Goal: Task Accomplishment & Management: Manage account settings

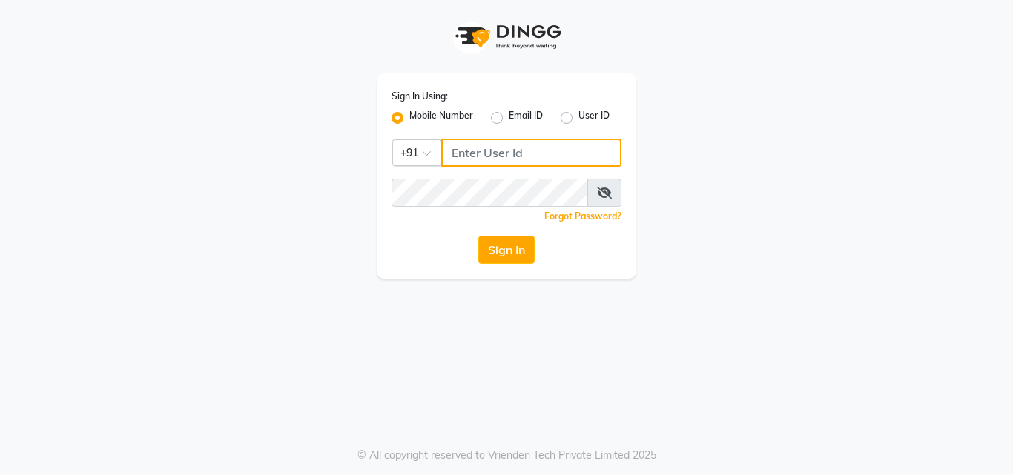
click at [550, 159] on input "Username" at bounding box center [531, 153] width 180 height 28
type input "8550970152"
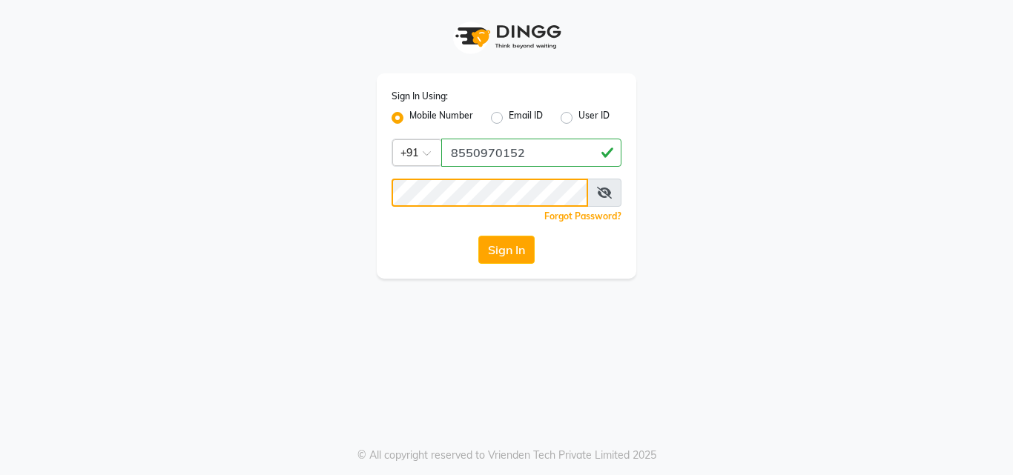
click at [478, 236] on button "Sign In" at bounding box center [506, 250] width 56 height 28
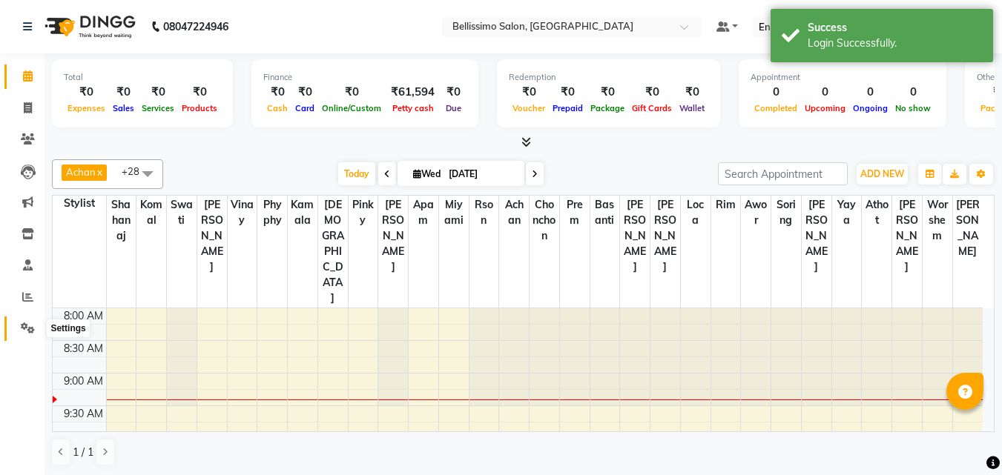
click at [21, 320] on span at bounding box center [28, 328] width 26 height 17
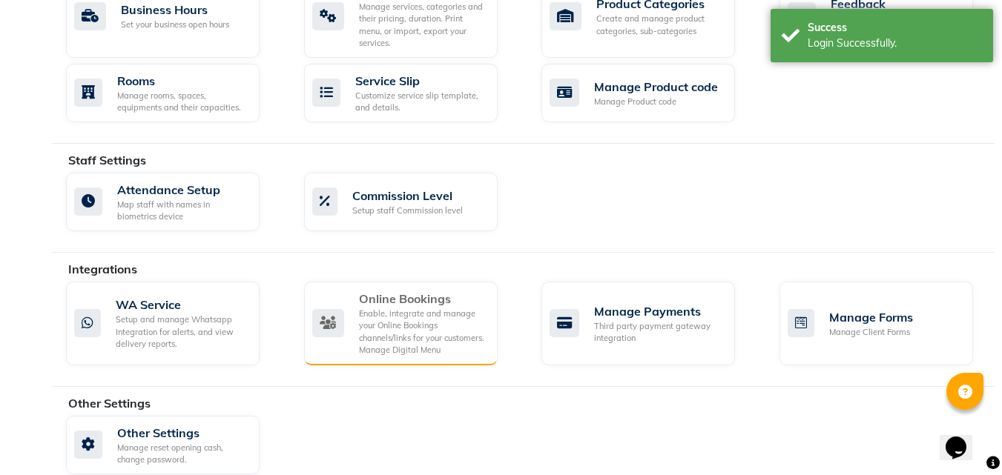
scroll to position [640, 0]
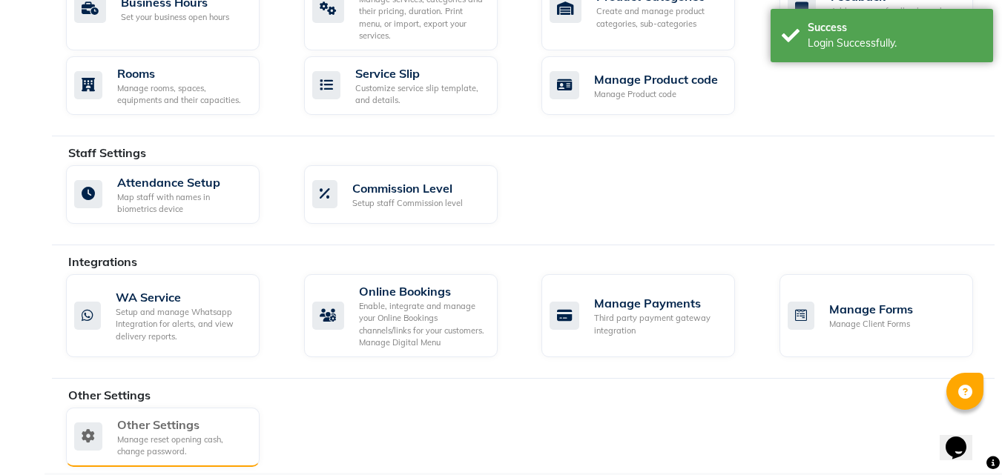
click at [165, 416] on div "Other Settings" at bounding box center [182, 425] width 131 height 18
select select "2: 15"
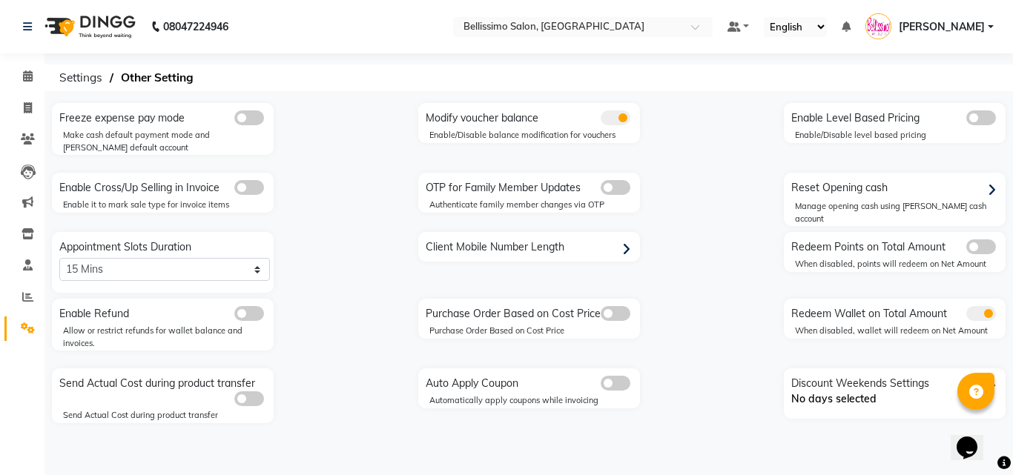
click at [871, 189] on div "Reset Opening cash" at bounding box center [897, 189] width 218 height 24
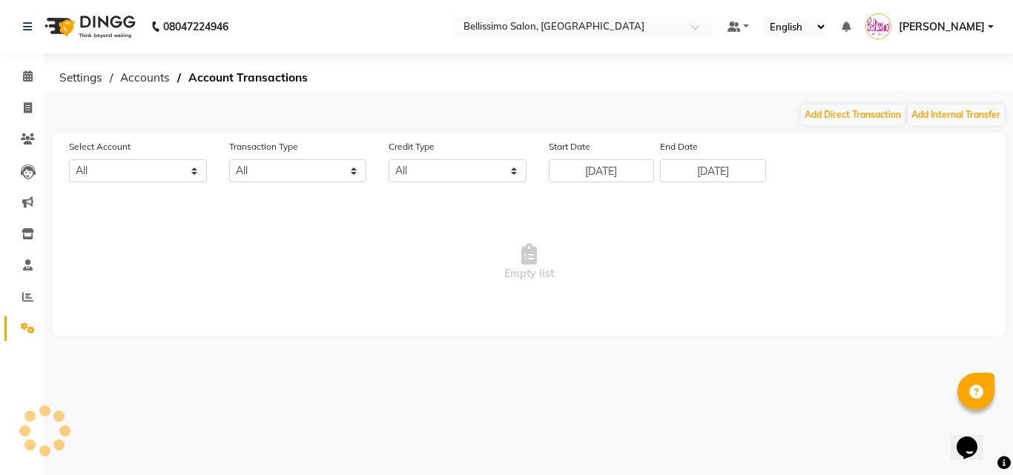
select select "2450"
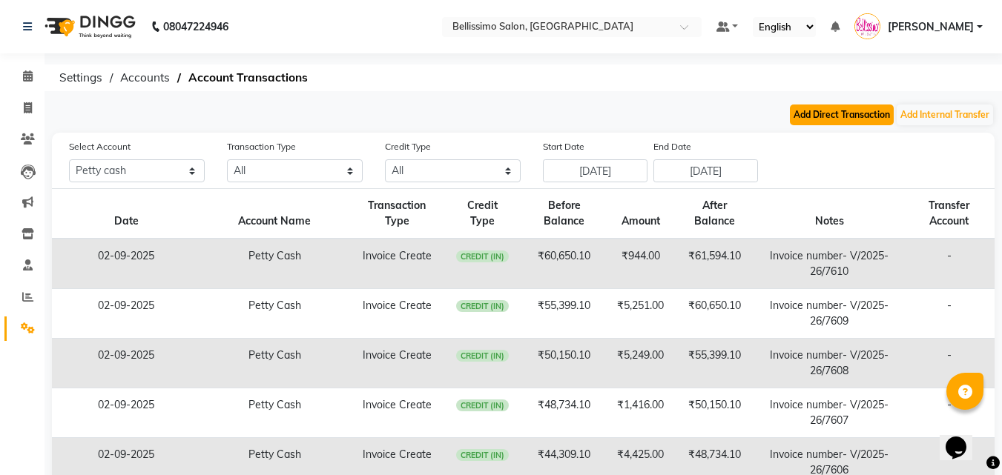
click at [820, 113] on button "Add Direct Transaction" at bounding box center [842, 115] width 104 height 21
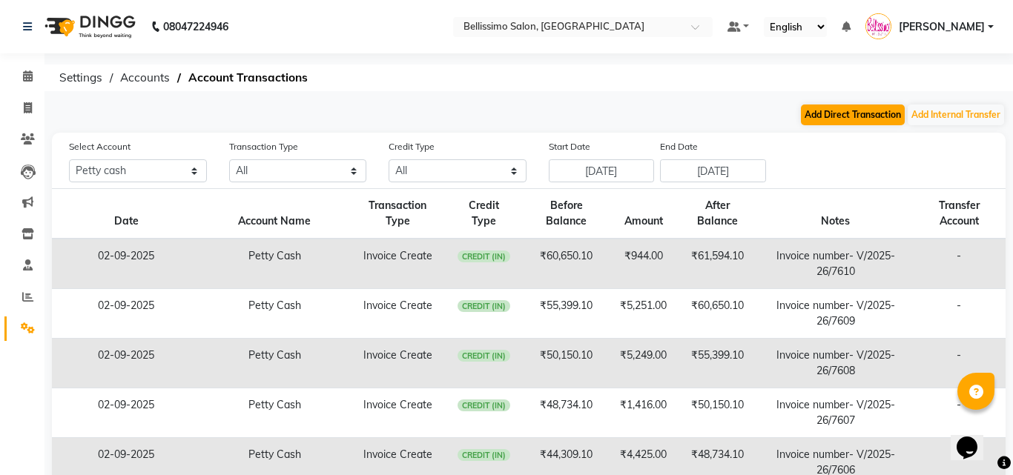
select select "direct"
select select "2450"
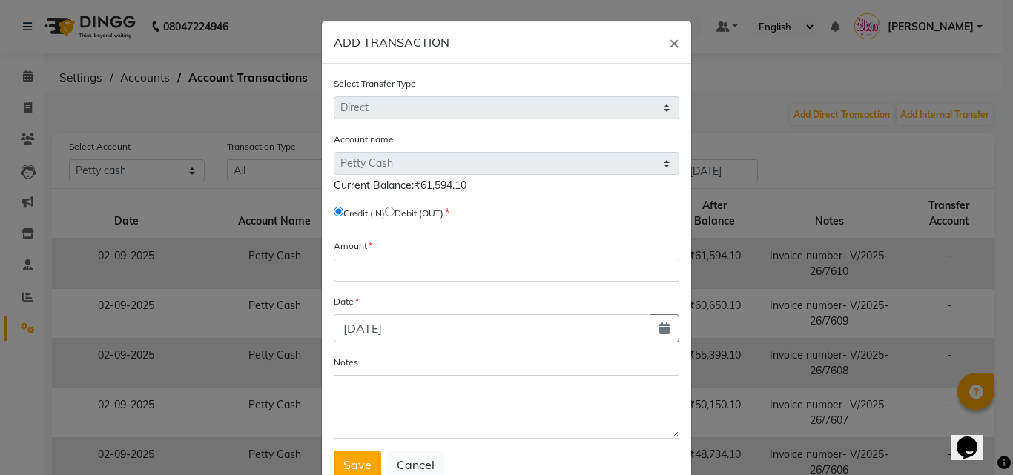
click at [395, 214] on input "radio" at bounding box center [390, 212] width 10 height 10
radio input "true"
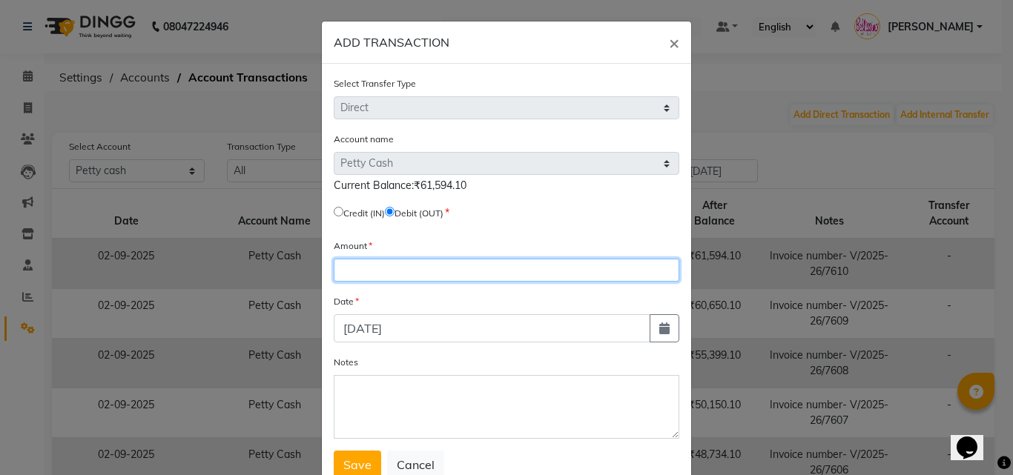
click at [365, 275] on input "number" at bounding box center [507, 270] width 346 height 23
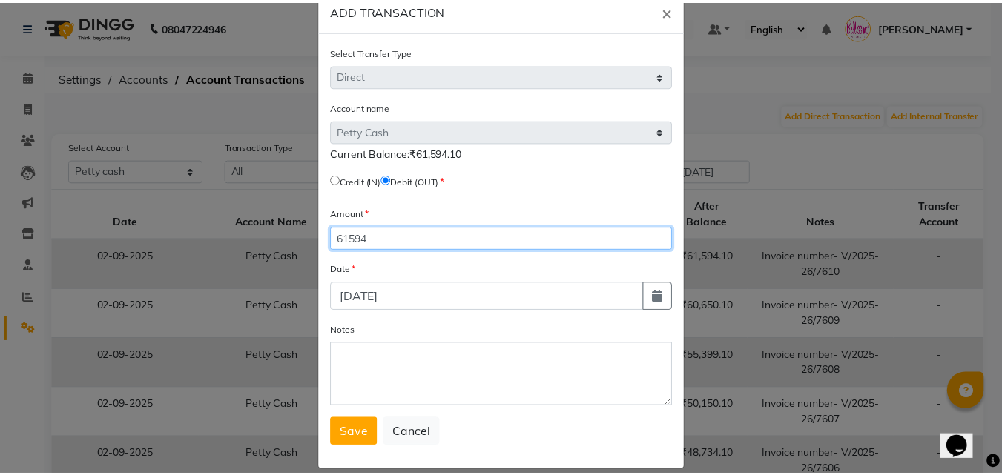
scroll to position [49, 0]
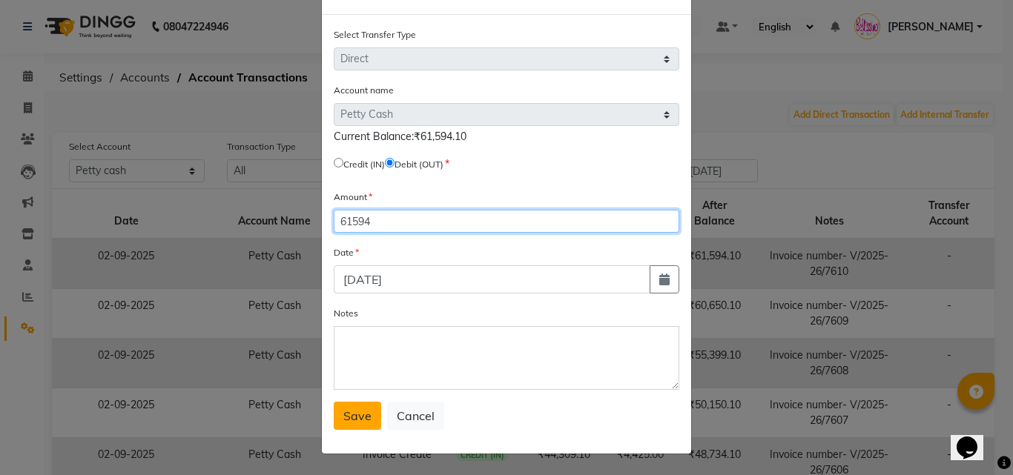
type input "61594"
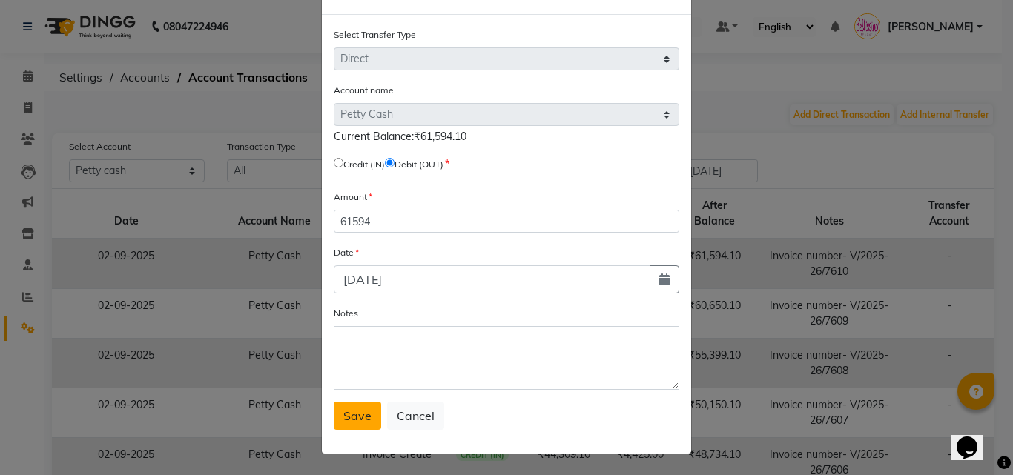
click at [356, 414] on span "Save" at bounding box center [357, 416] width 28 height 15
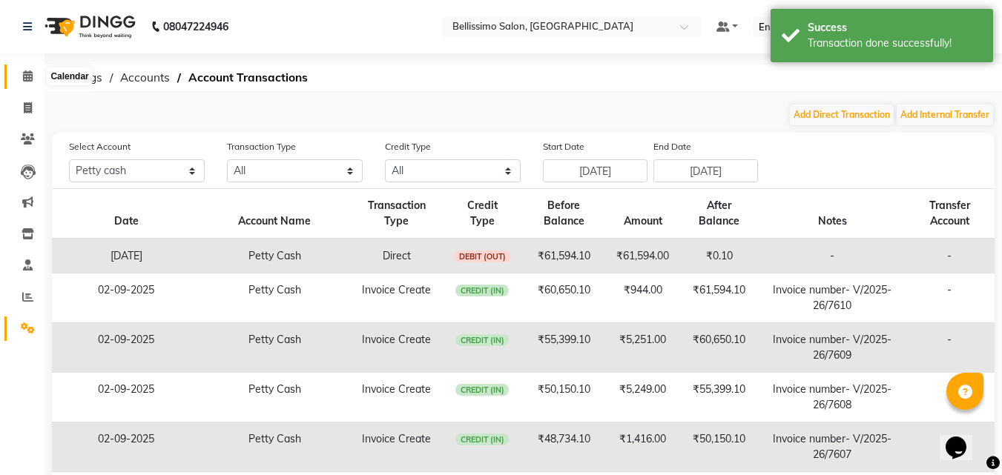
click at [30, 71] on icon at bounding box center [28, 75] width 10 height 11
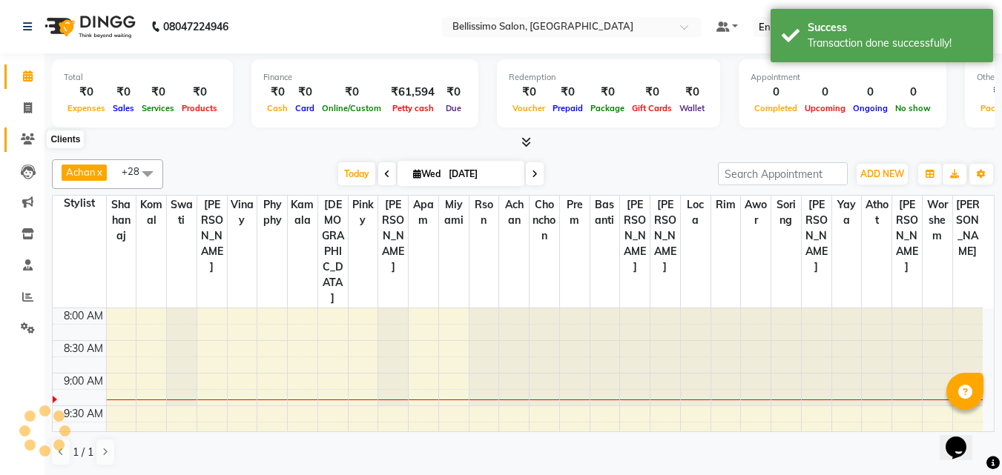
click at [27, 137] on icon at bounding box center [28, 138] width 14 height 11
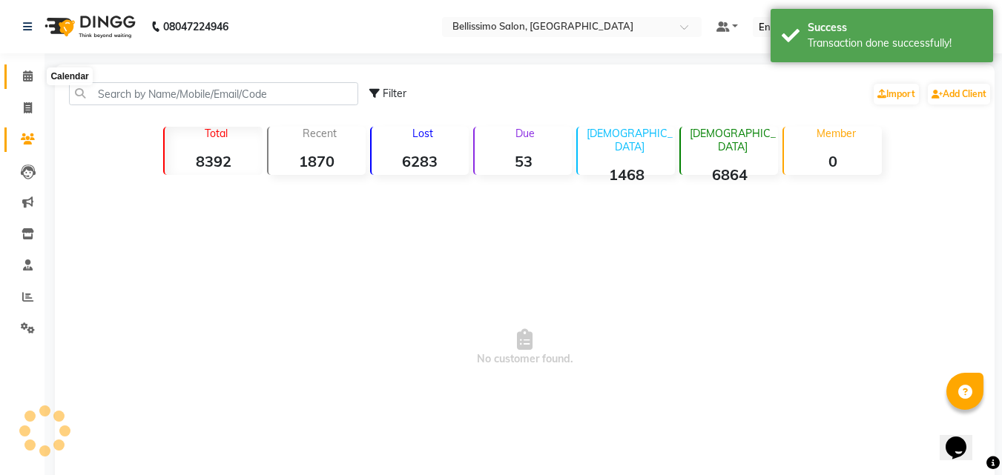
click at [24, 70] on span at bounding box center [28, 76] width 26 height 17
